Goal: Navigation & Orientation: Find specific page/section

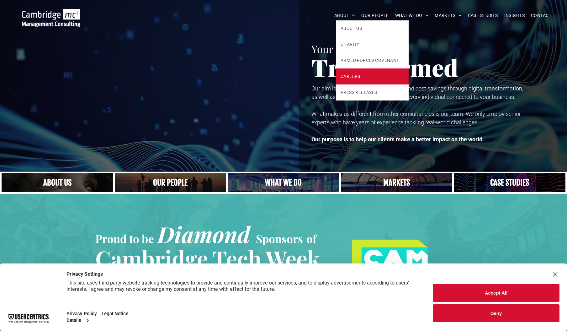
click at [347, 76] on span "CAREERS" at bounding box center [351, 76] width 20 height 7
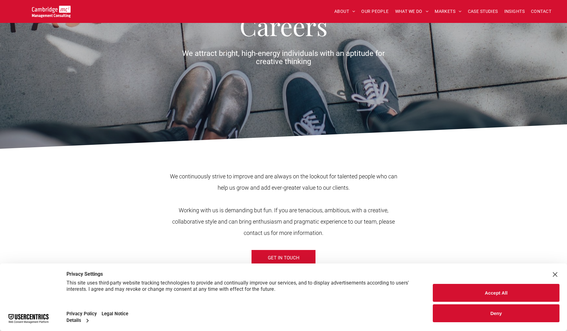
scroll to position [112, 0]
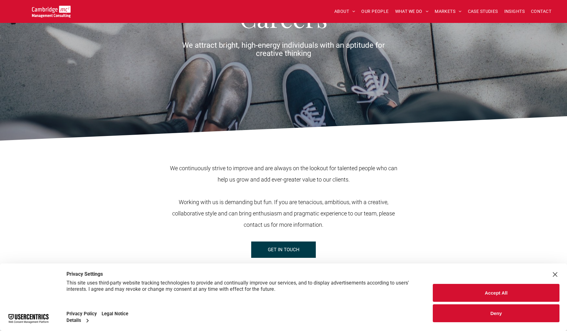
click at [281, 250] on span "GET IN TOUCH" at bounding box center [284, 250] width 32 height 16
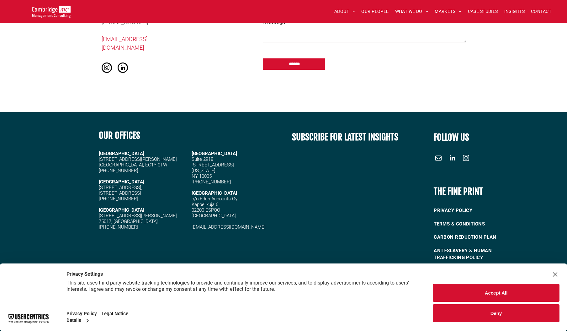
scroll to position [550, 0]
click at [499, 297] on button "Accept All" at bounding box center [496, 293] width 127 height 18
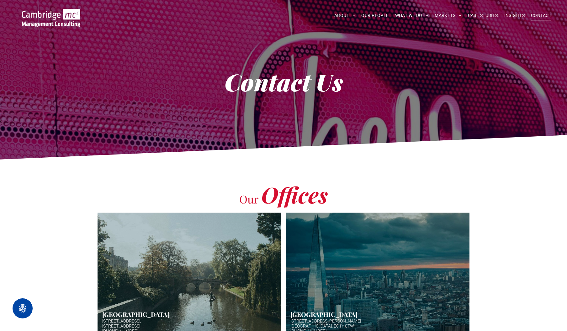
scroll to position [0, 0]
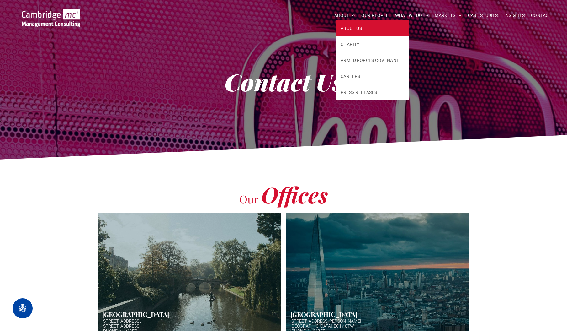
click at [346, 29] on span "ABOUT US" at bounding box center [351, 28] width 21 height 7
